Goal: Task Accomplishment & Management: Manage account settings

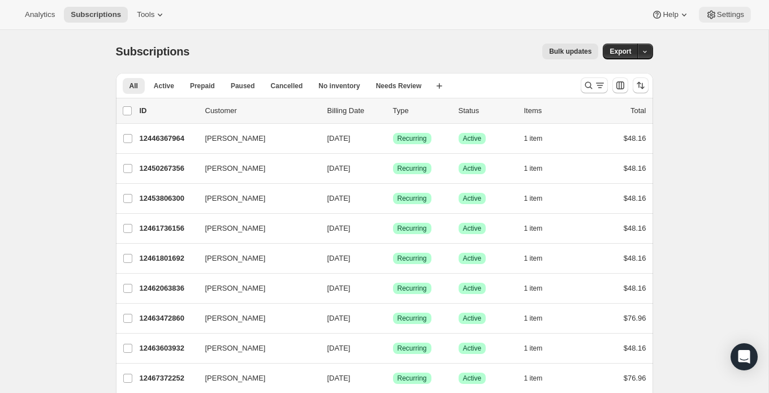
click at [721, 12] on span "Settings" at bounding box center [730, 14] width 27 height 9
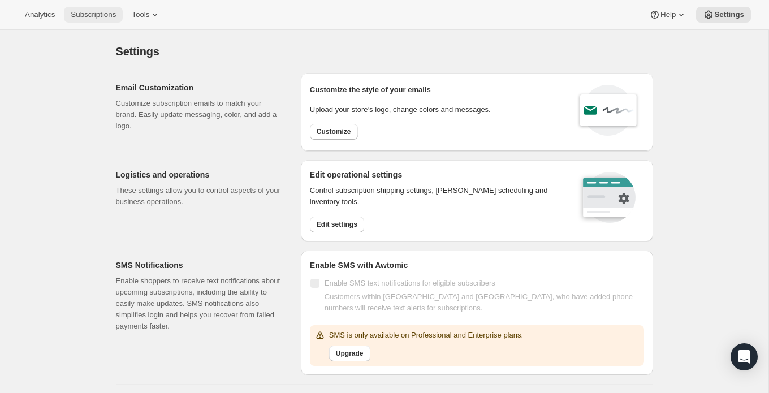
click at [112, 14] on span "Subscriptions" at bounding box center [93, 14] width 45 height 9
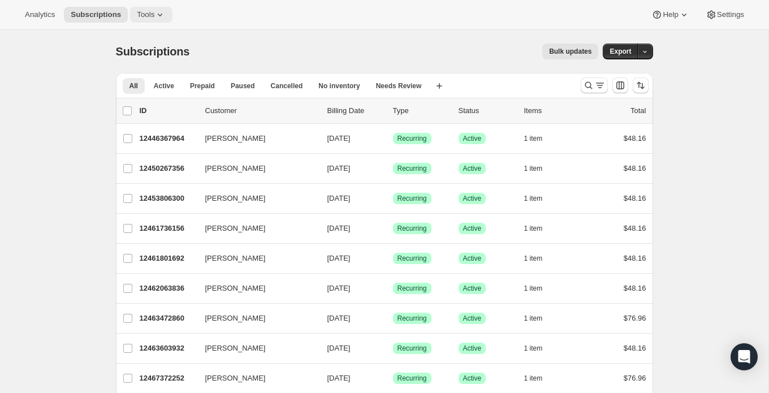
click at [150, 12] on span "Tools" at bounding box center [146, 14] width 18 height 9
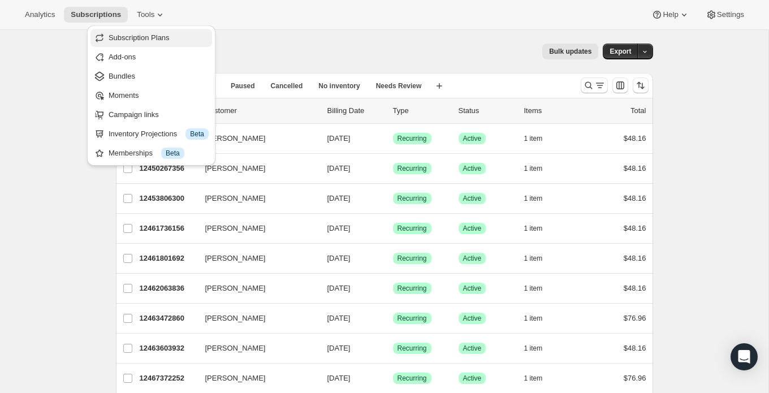
click at [137, 40] on span "Subscription Plans" at bounding box center [139, 37] width 61 height 8
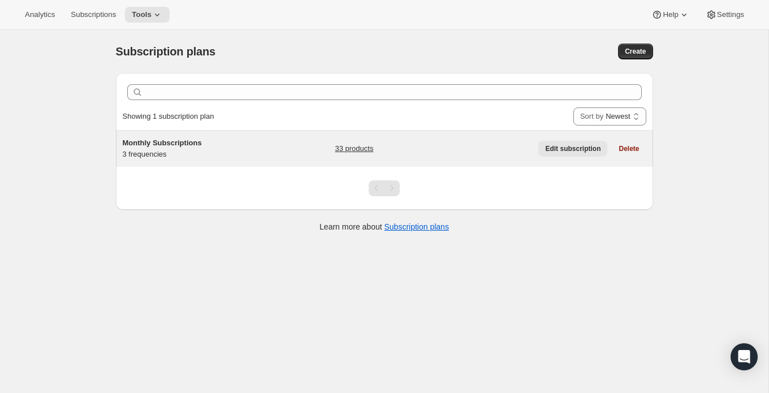
click at [583, 149] on span "Edit subscription" at bounding box center [572, 148] width 55 height 9
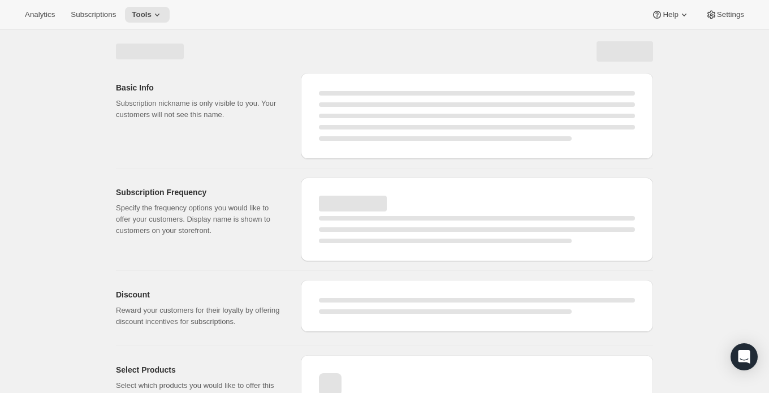
select select "WEEK"
select select "MONTH"
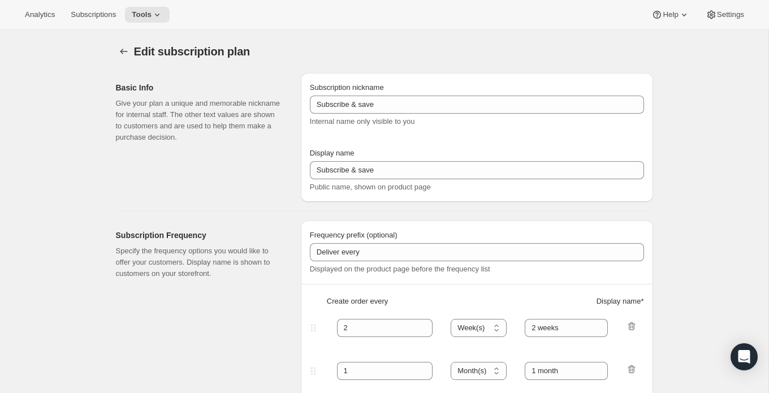
type input "Monthly Subscriptions"
type input "30"
select select "DAY"
type input "30 - Day Subscription"
type input "60"
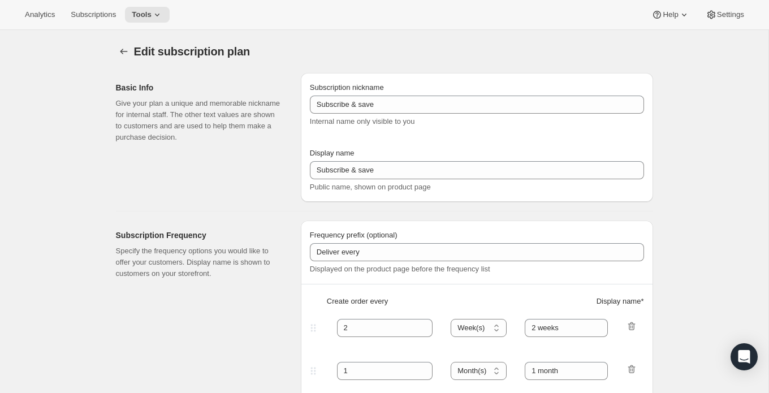
select select "DAY"
type input "60 - Day Subscription"
type input "Subscription Can Be Canceled at Anytime"
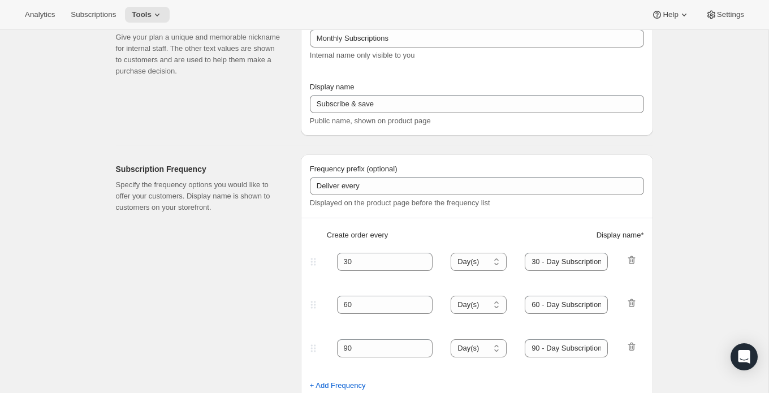
scroll to position [67, 0]
click at [553, 256] on input "30 - Day Subscription" at bounding box center [566, 261] width 83 height 18
click at [554, 303] on input "60 - Day Subscription" at bounding box center [566, 304] width 83 height 18
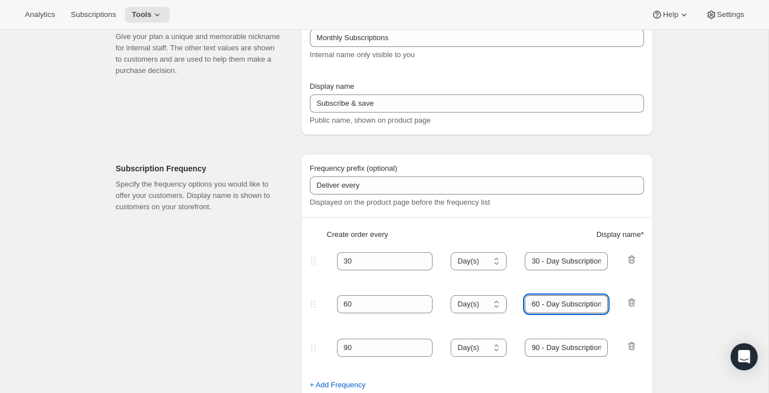
click at [554, 303] on input "60 - Day Subscription" at bounding box center [566, 304] width 83 height 18
click at [567, 256] on input "30 - Day Subscription" at bounding box center [566, 261] width 83 height 18
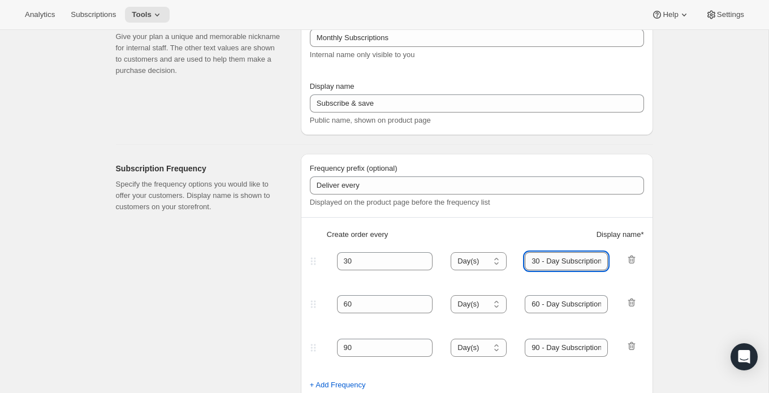
click at [567, 256] on input "30 - Day Subscription" at bounding box center [566, 261] width 83 height 18
click at [549, 344] on input "90 - Day Subscription" at bounding box center [566, 348] width 83 height 18
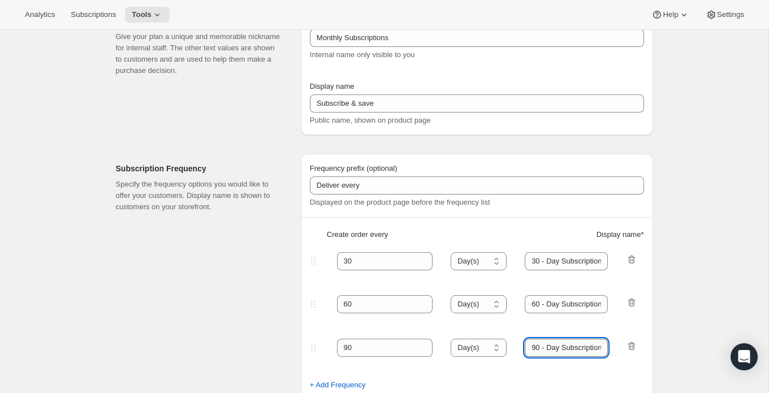
click at [549, 344] on input "90 - Day Subscription" at bounding box center [566, 348] width 83 height 18
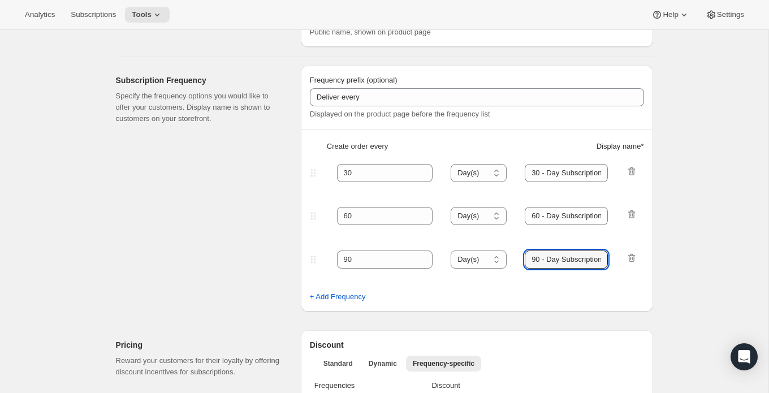
scroll to position [171, 0]
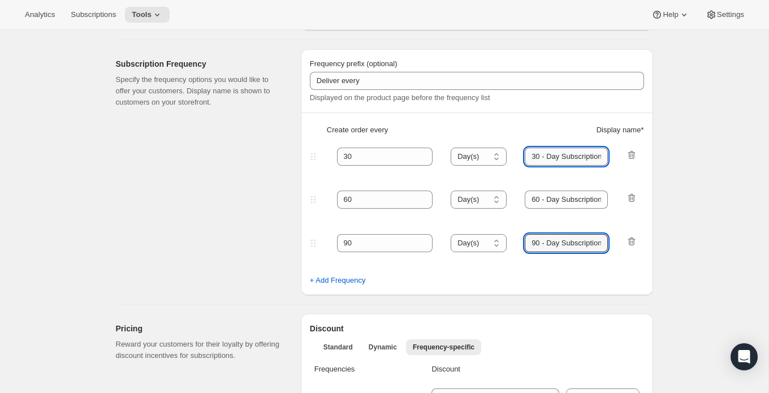
click at [584, 157] on input "30 - Day Subscription" at bounding box center [566, 157] width 83 height 18
paste input "supply"
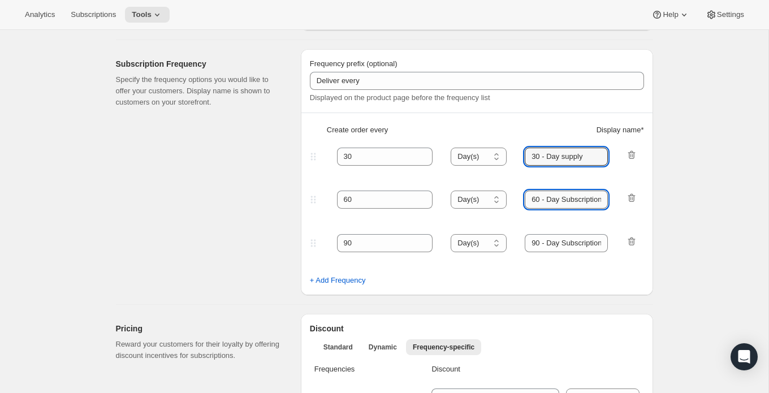
click at [583, 197] on input "60 - Day Subscription" at bounding box center [566, 200] width 83 height 18
click at [569, 156] on input "30 - Day supply" at bounding box center [566, 157] width 83 height 18
type input "30 - Day Supply"
click at [575, 201] on input "60 - Day Subscription" at bounding box center [566, 200] width 83 height 18
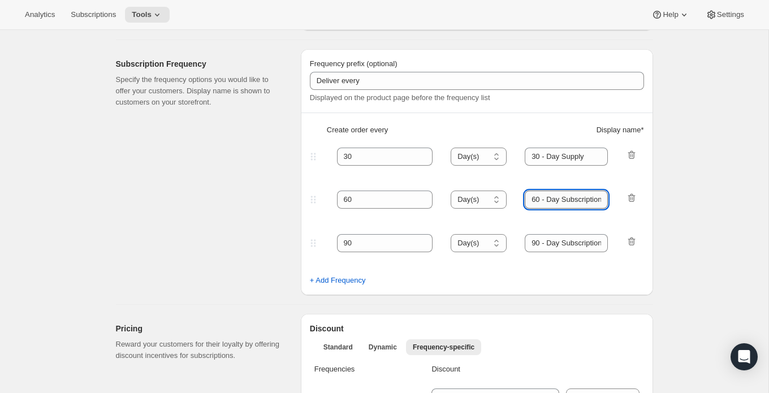
click at [575, 201] on input "60 - Day Subscription" at bounding box center [566, 200] width 83 height 18
paste input "supply"
click at [577, 200] on input "60 - Day S supply" at bounding box center [566, 200] width 83 height 18
click at [577, 197] on input "60 - Day Supply" at bounding box center [566, 200] width 83 height 18
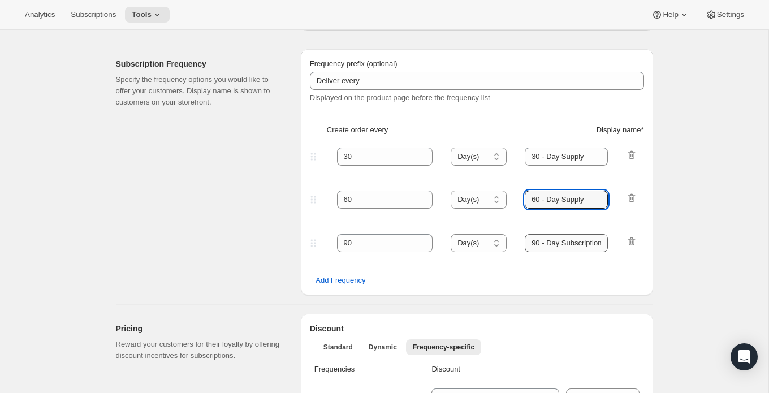
type input "60 - Day Supply"
click at [574, 243] on input "90 - Day Subscription" at bounding box center [566, 243] width 83 height 18
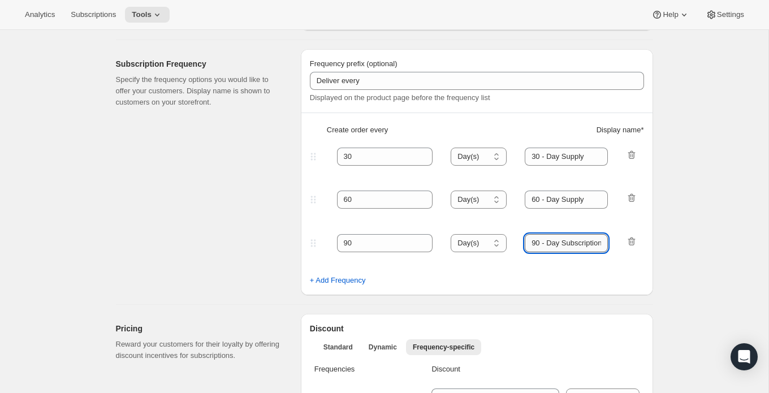
paste input "pply"
type input "90 - Day Supply"
type input "30 - Day Supply"
type input "60 - Day Supply"
type input "90 - Day Supply"
